Goal: Information Seeking & Learning: Learn about a topic

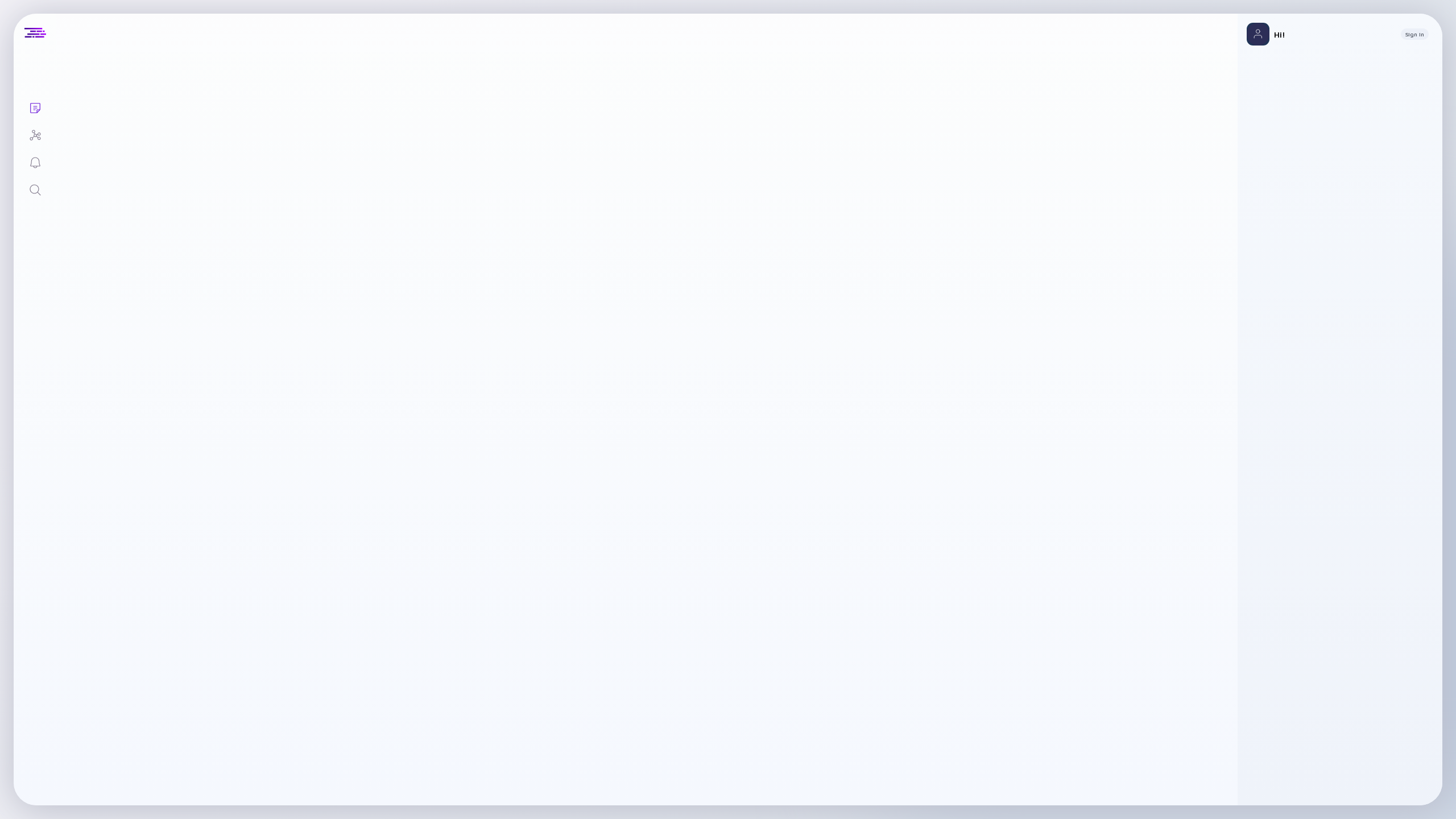
click at [39, 198] on div "Search" at bounding box center [36, 191] width 14 height 16
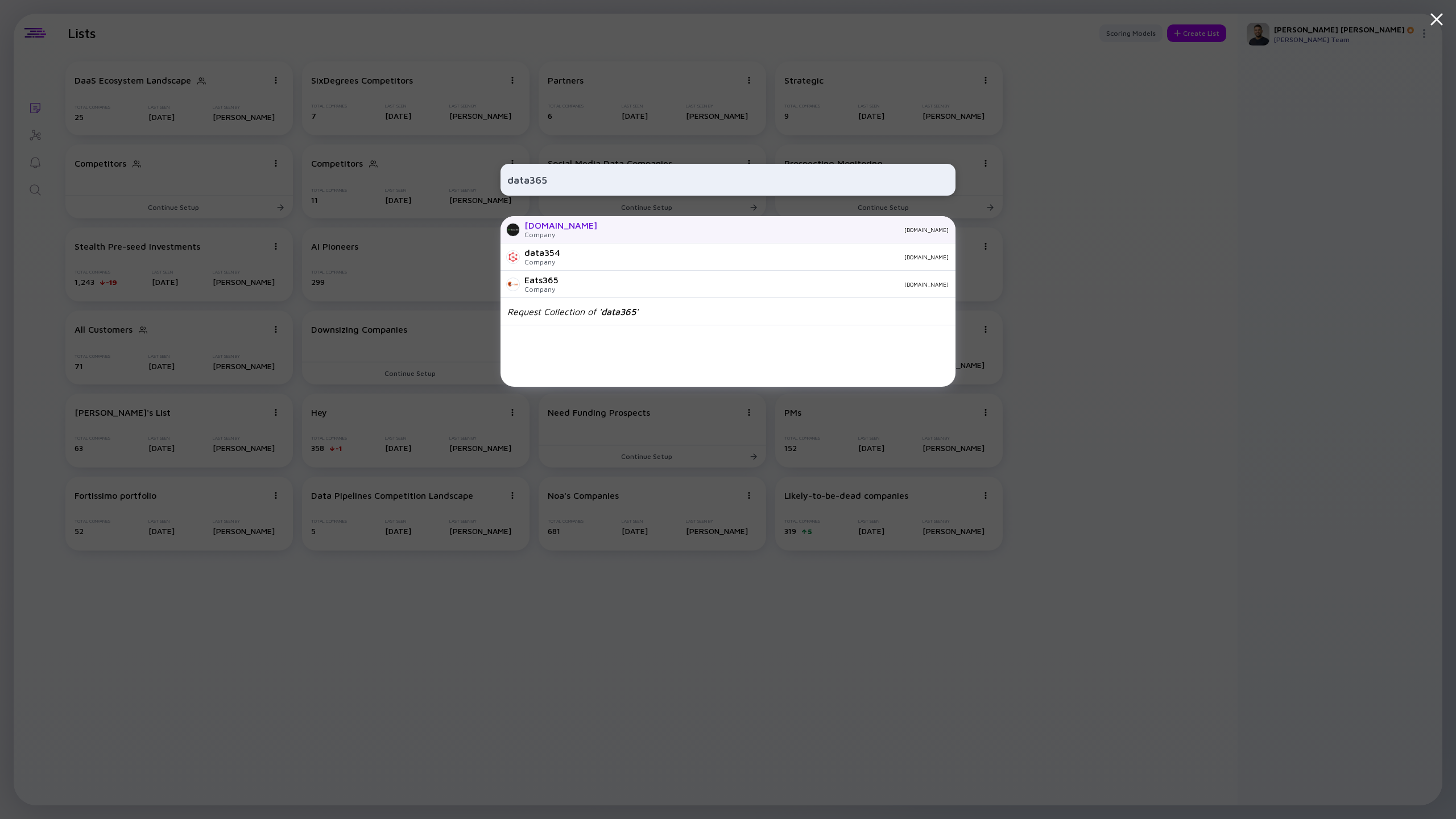
type input "data365"
click at [606, 231] on div "data365.co" at bounding box center [777, 229] width 342 height 7
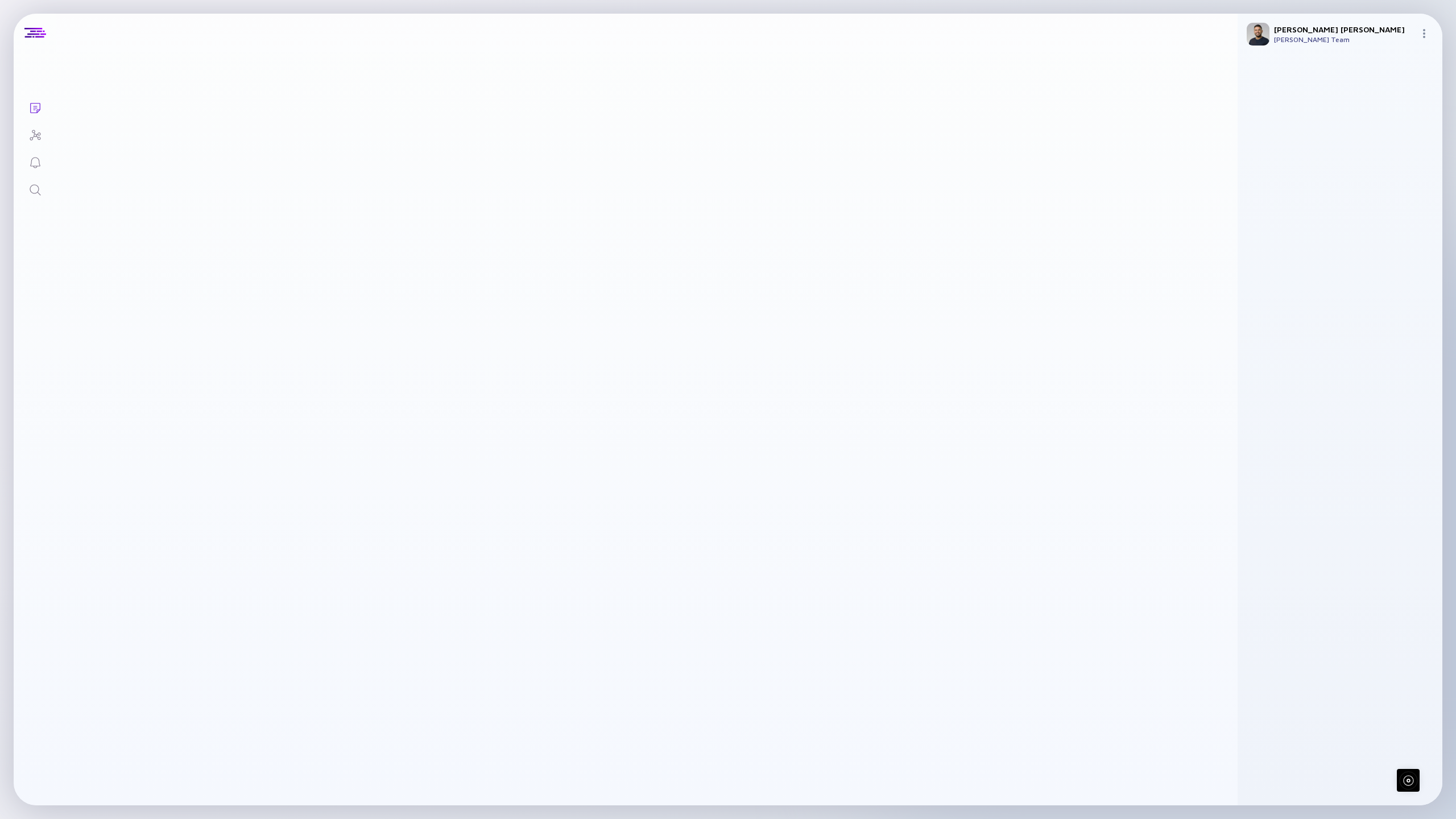
click at [46, 191] on link "Search" at bounding box center [35, 189] width 43 height 28
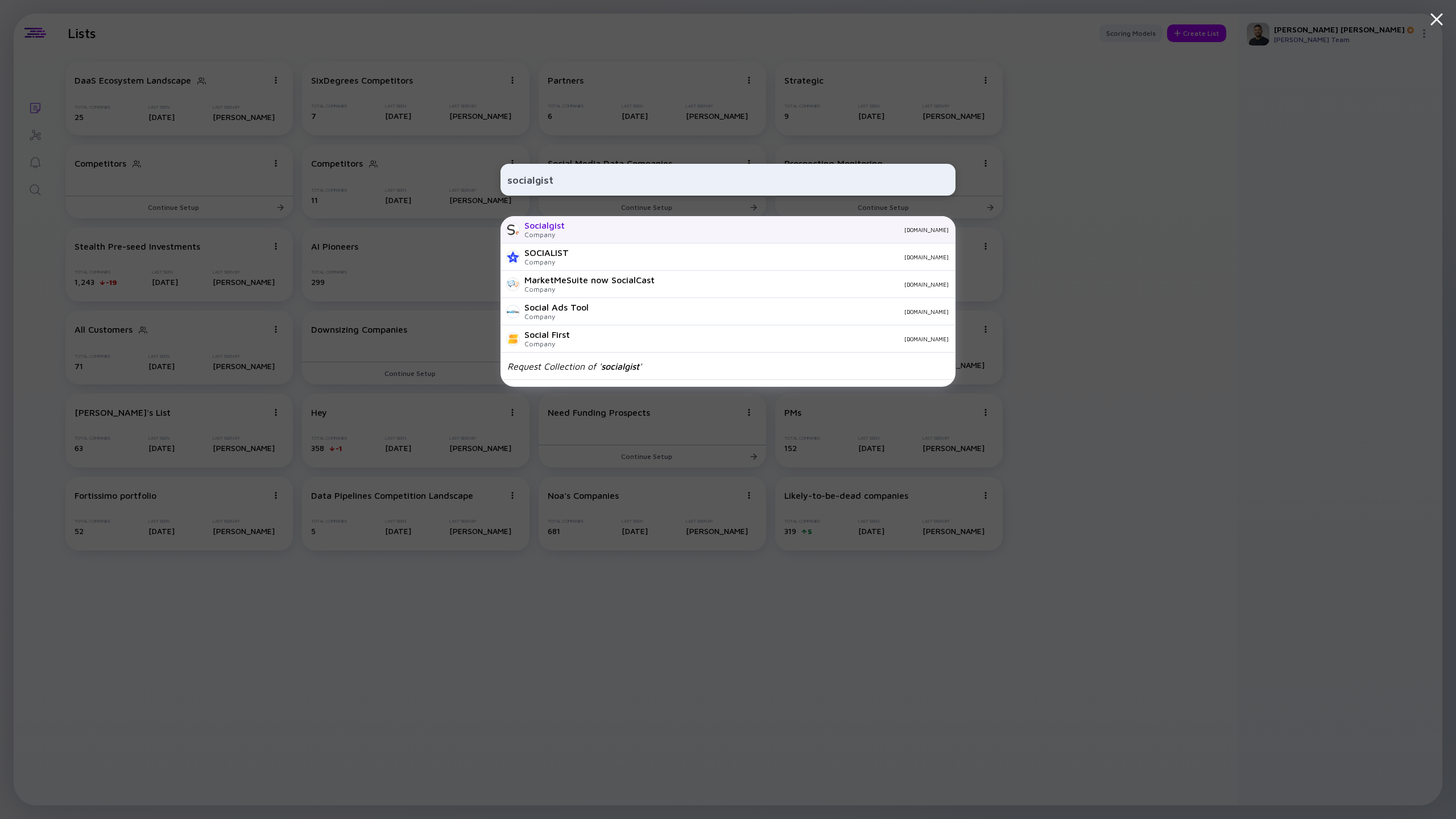
type input "socialgist"
click at [544, 234] on div "Company" at bounding box center [544, 234] width 41 height 9
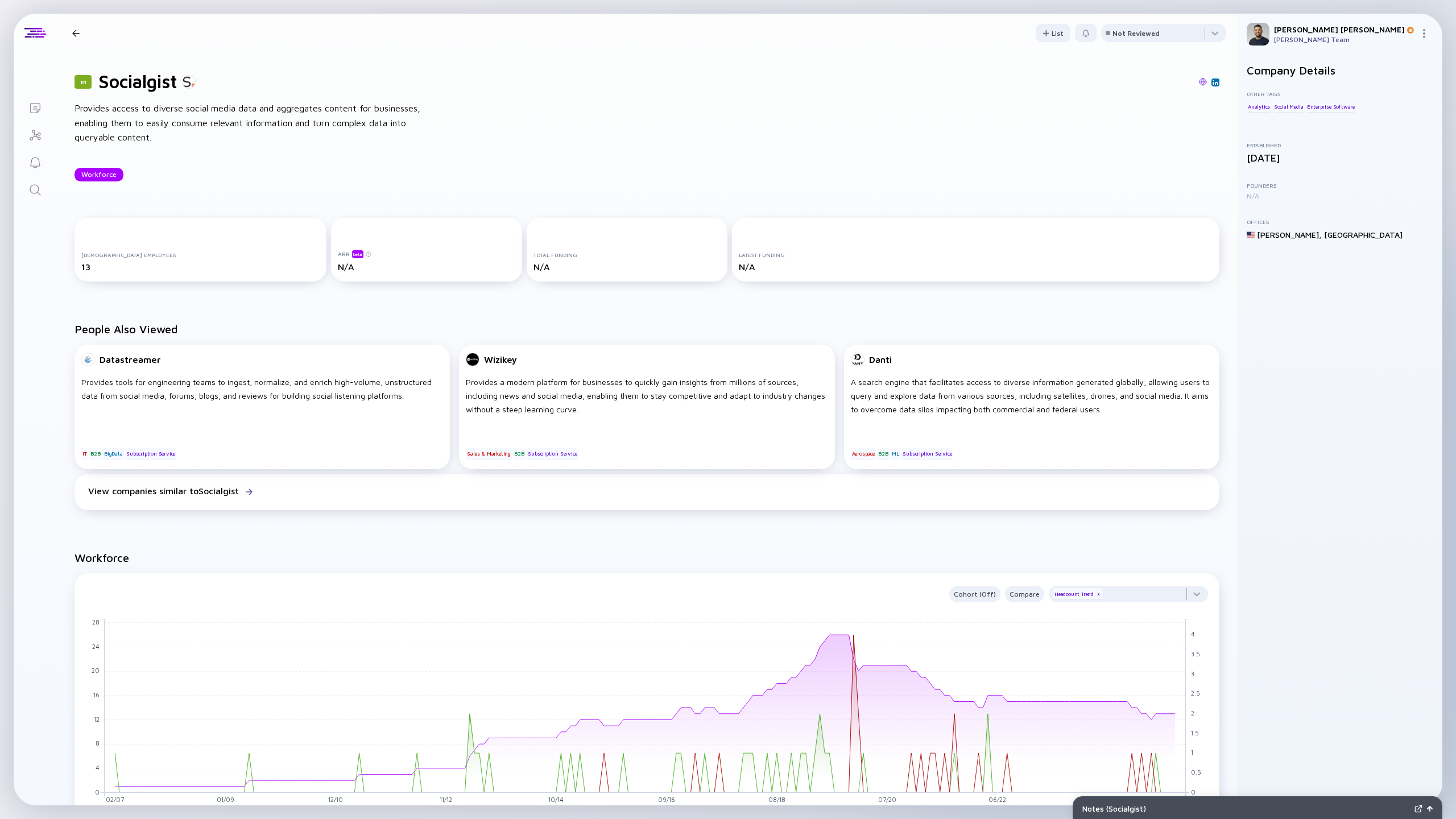
click at [32, 195] on icon "Search" at bounding box center [36, 190] width 14 height 14
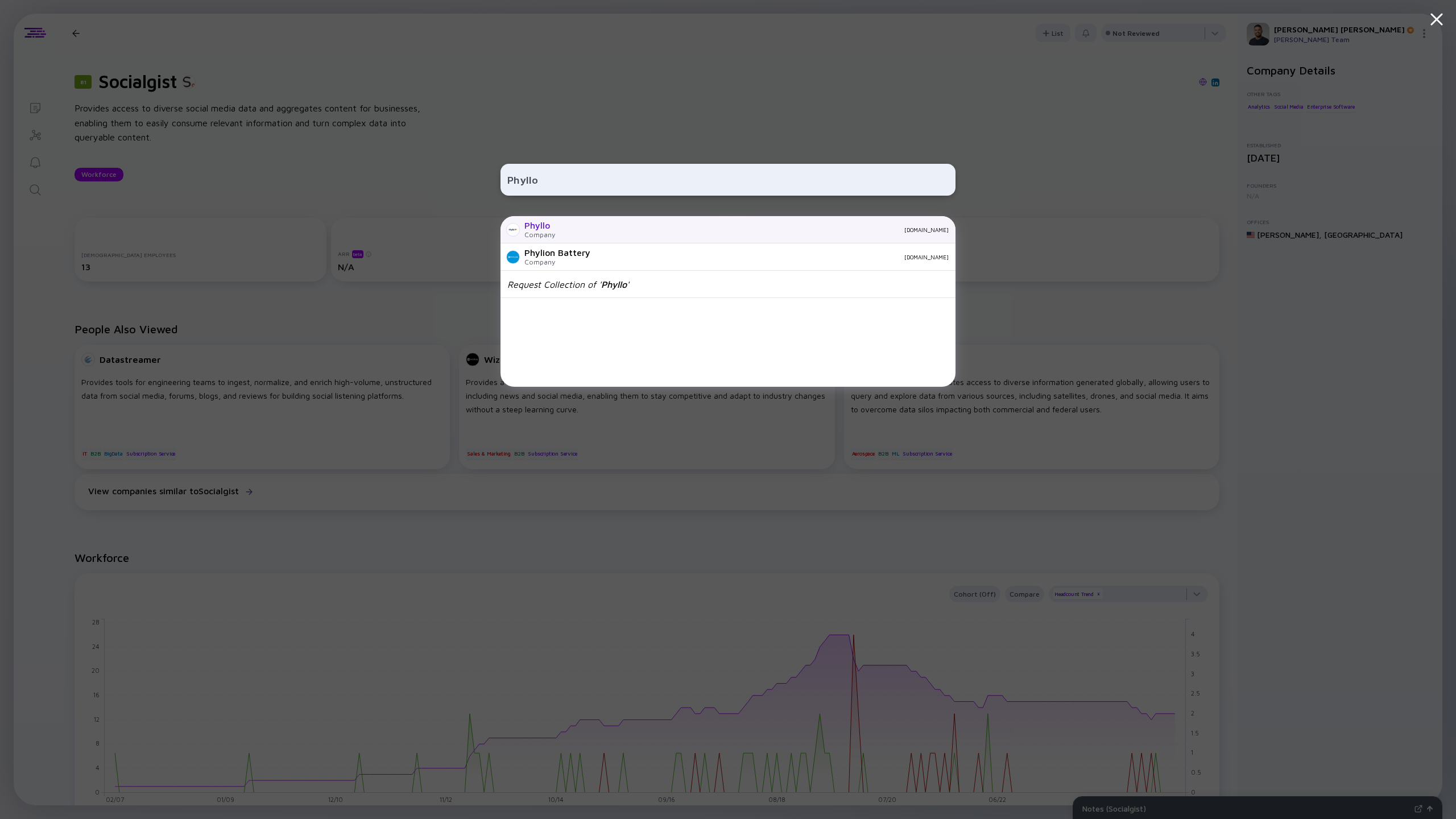
type input "Phyllo"
click at [548, 236] on div "Company" at bounding box center [539, 234] width 31 height 9
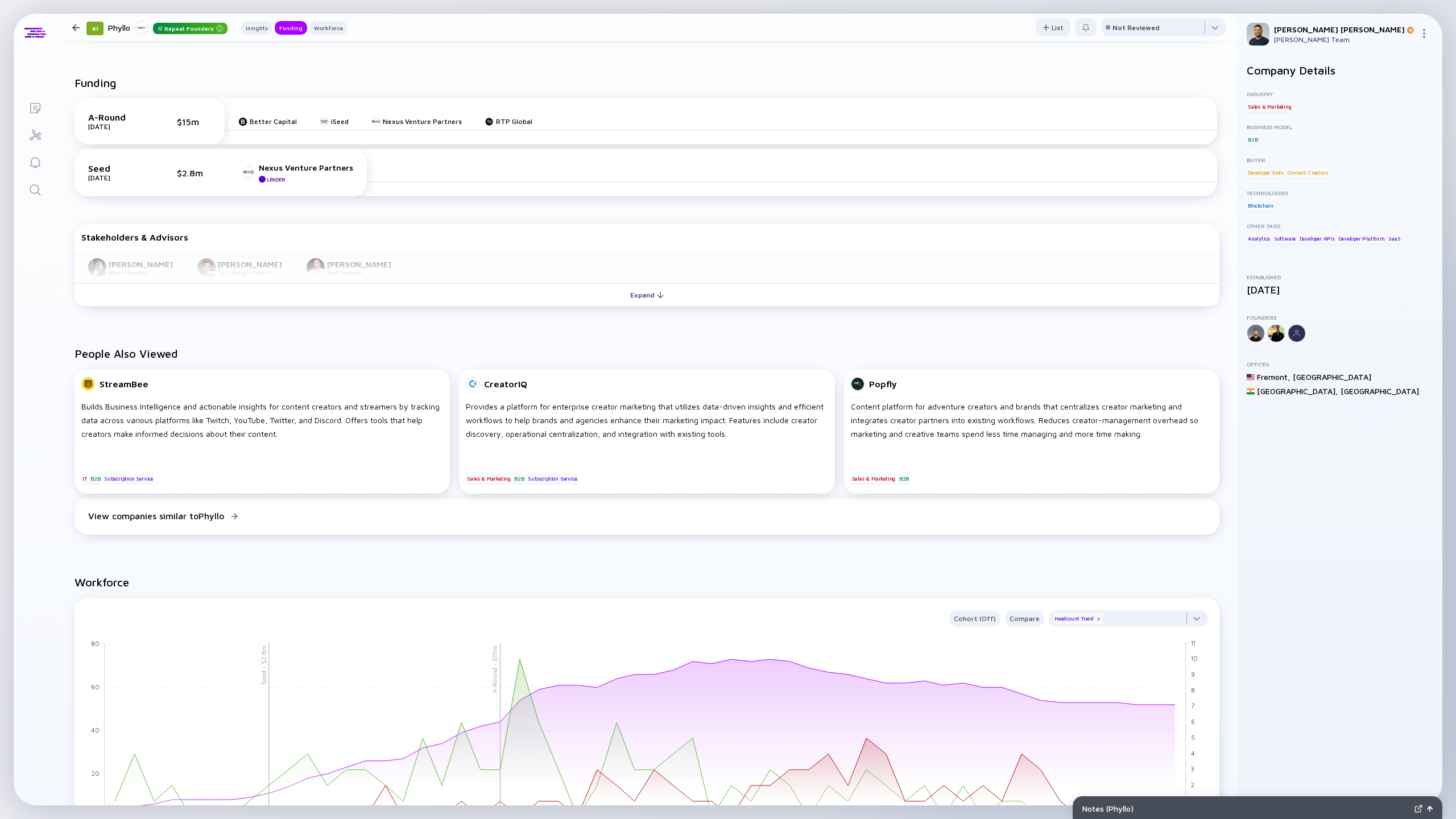
scroll to position [393, 0]
